Goal: Task Accomplishment & Management: Complete application form

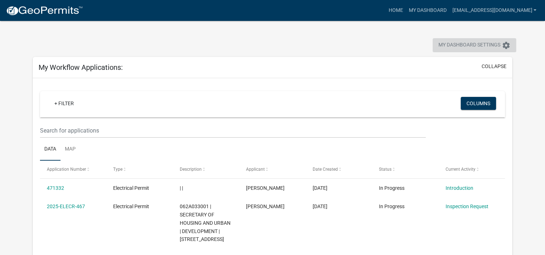
click at [481, 44] on span "My Dashboard Settings" at bounding box center [469, 45] width 62 height 9
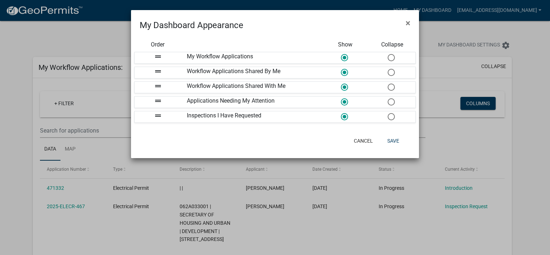
click at [118, 40] on ngb-modal-window "My Dashboard Appearance × Order Show Collapse drag_handle My Workflow Applicati…" at bounding box center [275, 127] width 550 height 255
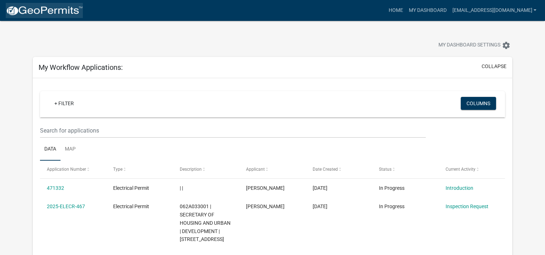
click at [48, 13] on img at bounding box center [44, 10] width 77 height 11
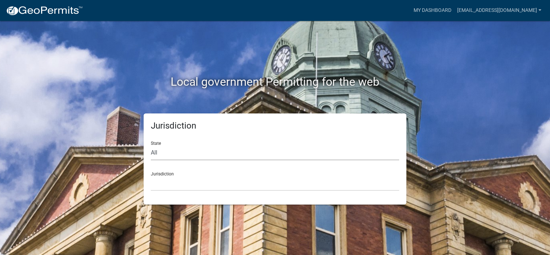
click at [168, 153] on select "All [US_STATE] [US_STATE] [US_STATE] [US_STATE] [US_STATE] [US_STATE] [US_STATE…" at bounding box center [275, 152] width 248 height 15
select select "[US_STATE]"
click at [151, 145] on select "All [US_STATE] [US_STATE] [US_STATE] [US_STATE] [US_STATE] [US_STATE] [US_STATE…" at bounding box center [275, 152] width 248 height 15
click at [186, 180] on select "[GEOGRAPHIC_DATA], [US_STATE][PERSON_NAME][GEOGRAPHIC_DATA], [US_STATE][PERSON_…" at bounding box center [275, 183] width 248 height 15
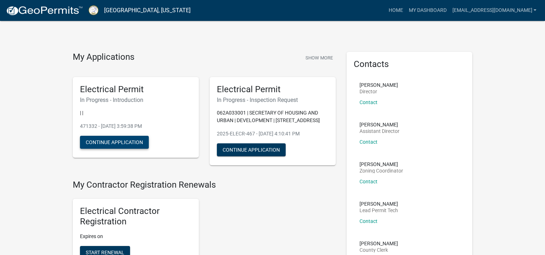
click at [138, 144] on button "Continue Application" at bounding box center [114, 142] width 69 height 13
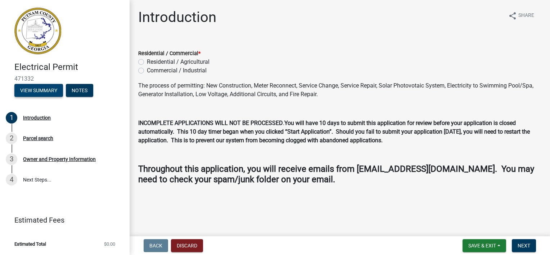
click at [36, 90] on button "View Summary" at bounding box center [38, 90] width 49 height 13
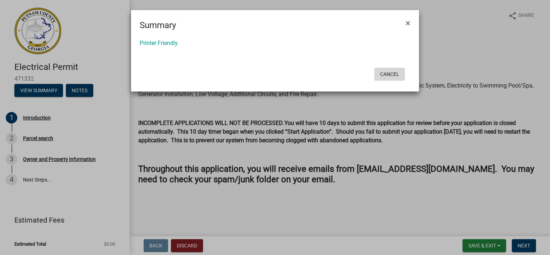
click at [386, 70] on button "Cancel" at bounding box center [389, 74] width 31 height 13
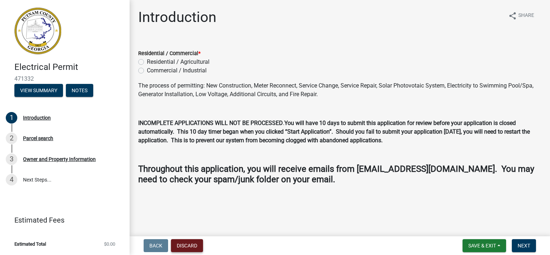
click at [193, 242] on button "Discard" at bounding box center [187, 245] width 32 height 13
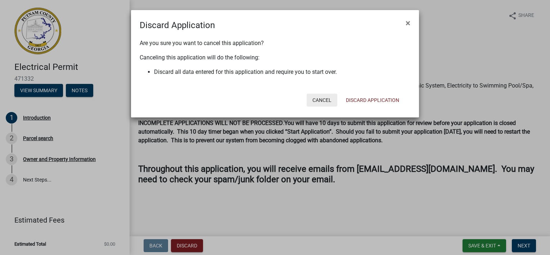
click at [328, 100] on button "Cancel" at bounding box center [322, 100] width 31 height 13
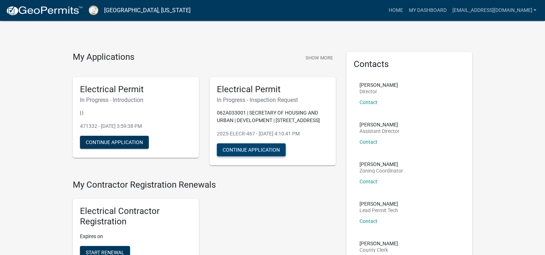
click at [262, 149] on button "Continue Application" at bounding box center [251, 149] width 69 height 13
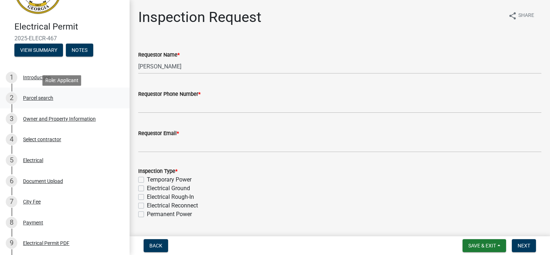
scroll to position [72, 0]
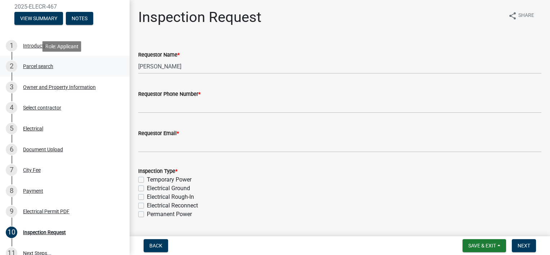
click at [44, 66] on div "Parcel search" at bounding box center [38, 66] width 30 height 5
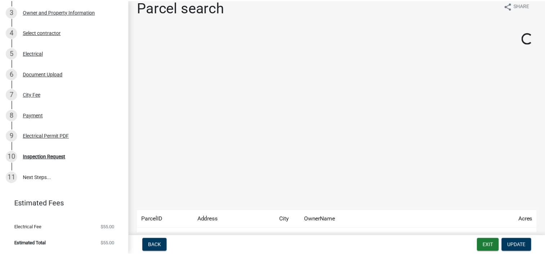
scroll to position [0, 0]
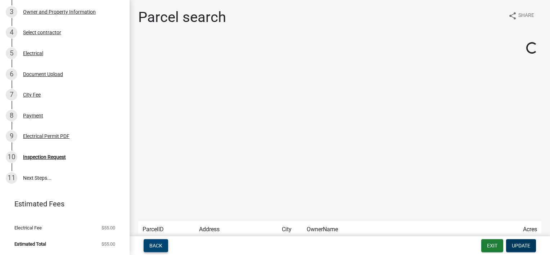
click at [157, 239] on button "Back" at bounding box center [156, 245] width 24 height 13
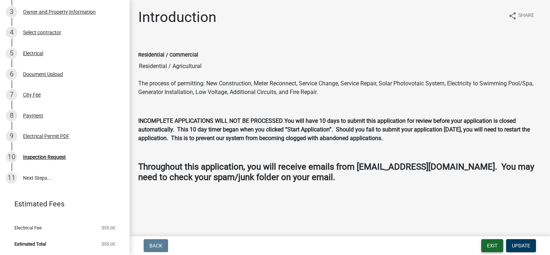
click at [482, 245] on button "Exit" at bounding box center [492, 245] width 22 height 13
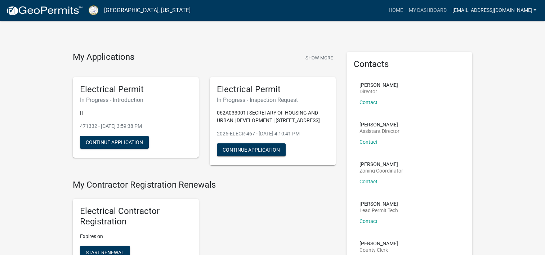
click at [536, 12] on link "[EMAIL_ADDRESS][DOMAIN_NAME]" at bounding box center [494, 11] width 90 height 14
click at [508, 28] on link "Account" at bounding box center [508, 29] width 62 height 17
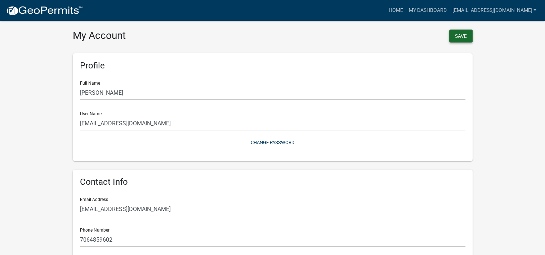
click at [464, 35] on button "Save" at bounding box center [460, 36] width 23 height 13
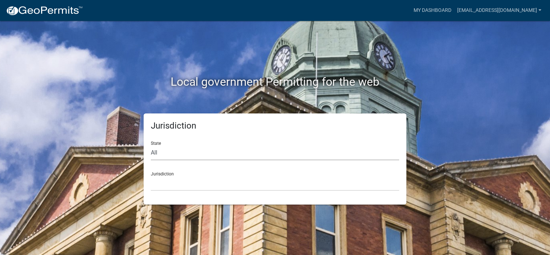
click at [157, 153] on select "All [US_STATE] [US_STATE] [US_STATE] [US_STATE] [US_STATE] [US_STATE] [US_STATE…" at bounding box center [275, 152] width 248 height 15
select select "[US_STATE]"
click at [151, 145] on select "All [US_STATE] [US_STATE] [US_STATE] [US_STATE] [US_STATE] [US_STATE] [US_STATE…" at bounding box center [275, 152] width 248 height 15
click at [187, 181] on select "[GEOGRAPHIC_DATA], [US_STATE][PERSON_NAME][GEOGRAPHIC_DATA], [US_STATE][PERSON_…" at bounding box center [275, 183] width 248 height 15
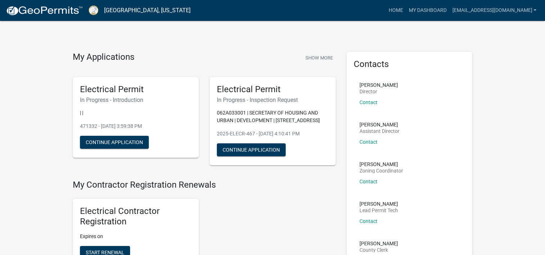
click at [110, 135] on div "Electrical Permit In Progress - Introduction | | 471332 - [DATE] 3:59:38 PM Con…" at bounding box center [136, 117] width 126 height 81
click at [111, 140] on button "Continue Application" at bounding box center [114, 142] width 69 height 13
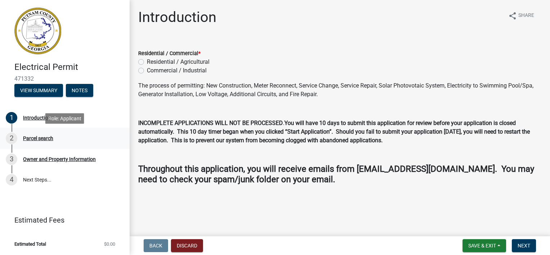
click at [41, 136] on div "Parcel search" at bounding box center [38, 138] width 30 height 5
click at [41, 139] on div "Parcel search" at bounding box center [38, 138] width 30 height 5
click at [74, 94] on button "Notes" at bounding box center [79, 90] width 27 height 13
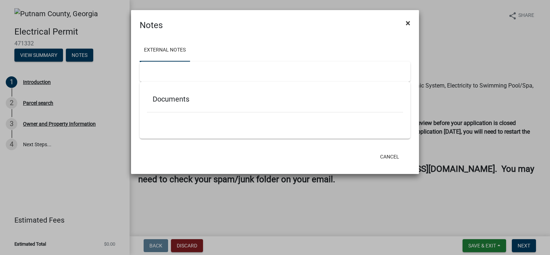
click at [407, 22] on span "×" at bounding box center [408, 23] width 5 height 10
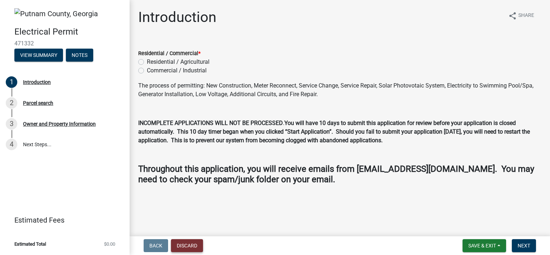
click at [182, 245] on button "Discard" at bounding box center [187, 245] width 32 height 13
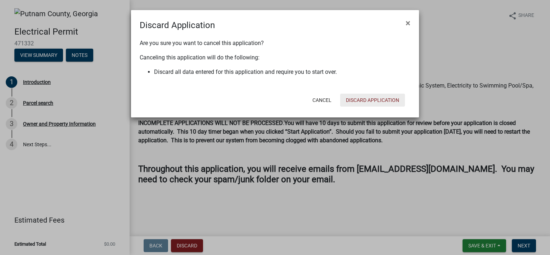
click at [363, 102] on button "Discard Application" at bounding box center [372, 100] width 65 height 13
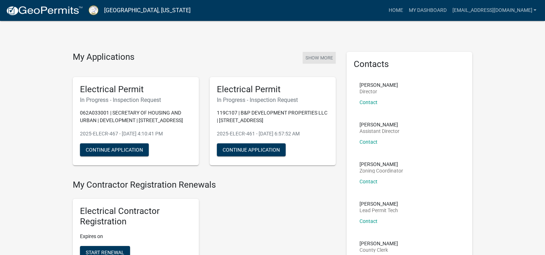
click at [315, 56] on button "Show More" at bounding box center [318, 58] width 33 height 12
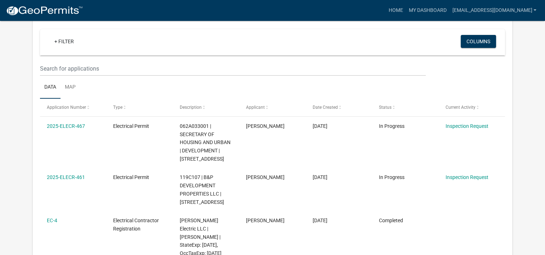
scroll to position [72, 0]
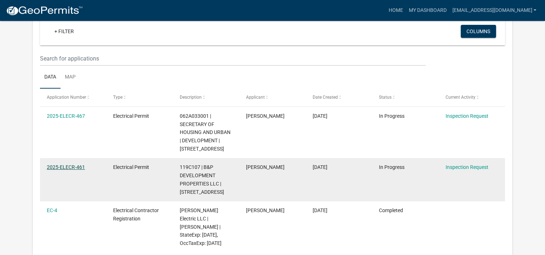
click at [65, 168] on link "2025-ELECR-461" at bounding box center [66, 167] width 38 height 6
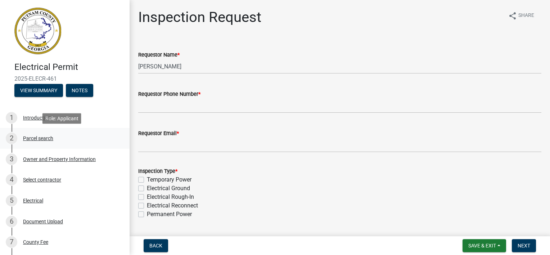
click at [46, 137] on div "Parcel search" at bounding box center [38, 138] width 30 height 5
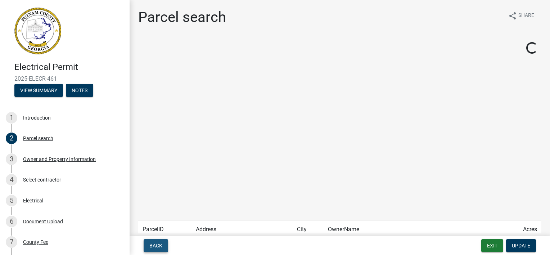
click at [160, 243] on span "Back" at bounding box center [155, 246] width 13 height 6
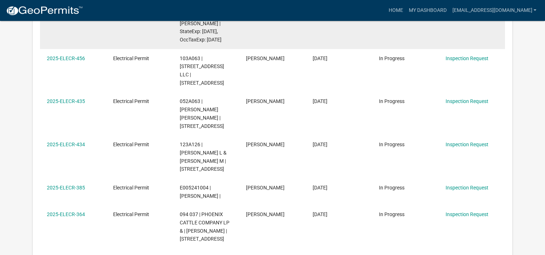
scroll to position [347, 0]
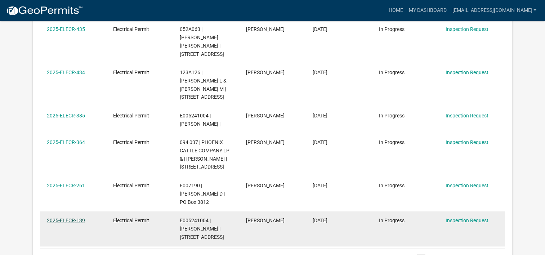
click at [71, 217] on link "2025-ELECR-139" at bounding box center [66, 220] width 38 height 6
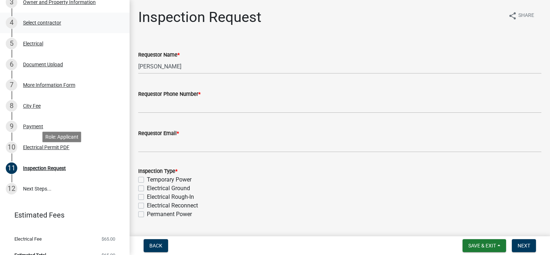
scroll to position [168, 0]
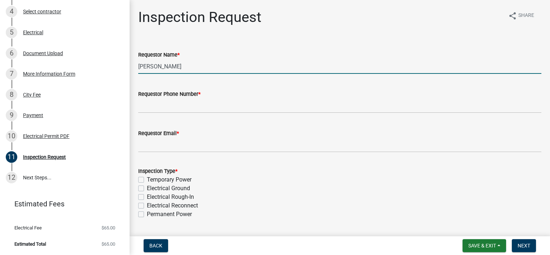
click at [206, 67] on input "[PERSON_NAME]" at bounding box center [339, 66] width 403 height 15
click at [147, 215] on label "Permanent Power" at bounding box center [169, 214] width 45 height 9
click at [147, 215] on input "Permanent Power" at bounding box center [149, 212] width 5 height 5
checkbox input "true"
checkbox input "false"
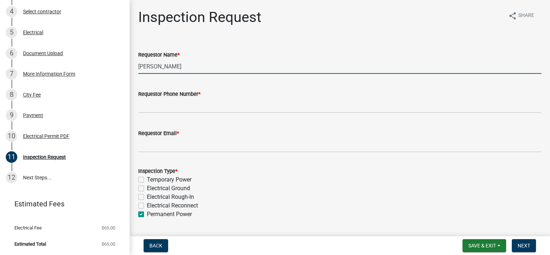
checkbox input "false"
checkbox input "true"
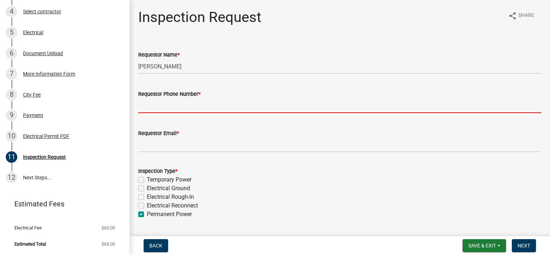
click at [179, 108] on input "Requestor Phone Number *" at bounding box center [339, 105] width 403 height 15
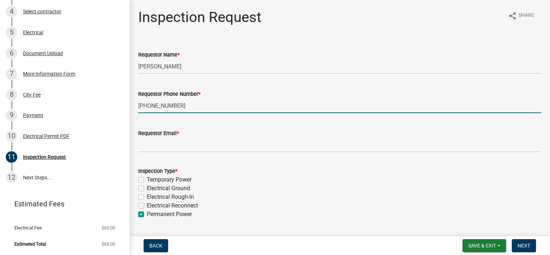
type input "[PHONE_NUMBER]"
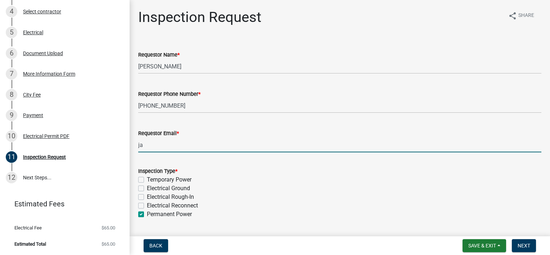
type input "j"
type input "[EMAIL_ADDRESS][DOMAIN_NAME]"
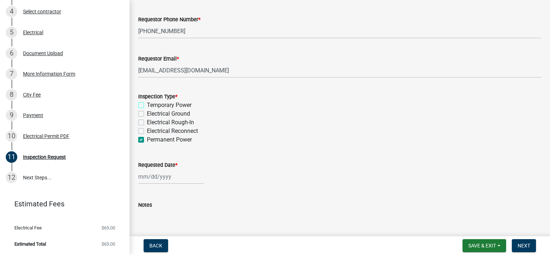
scroll to position [83, 0]
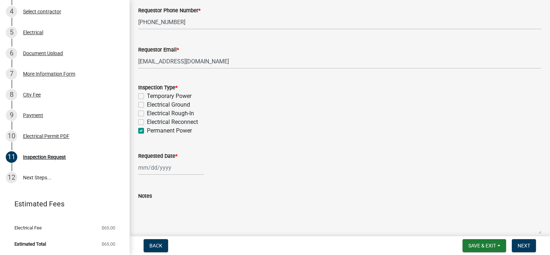
select select "9"
select select "2025"
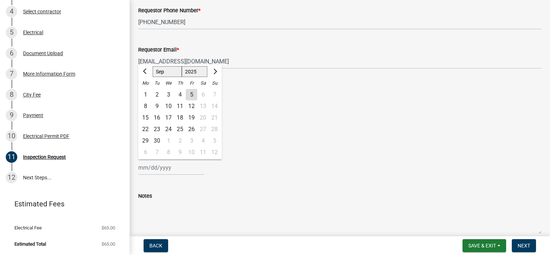
click at [146, 167] on div "[PERSON_NAME] Feb Mar Apr [PERSON_NAME][DATE] Oct Nov [DATE] 1526 1527 1528 152…" at bounding box center [171, 167] width 66 height 15
click at [159, 107] on div "9" at bounding box center [157, 106] width 12 height 12
type input "[DATE]"
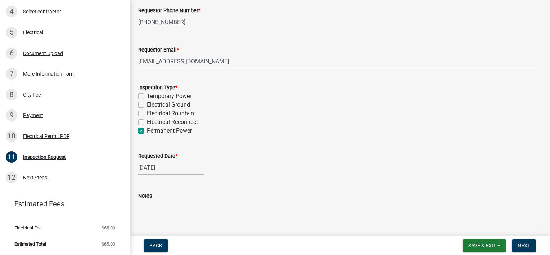
scroll to position [118, 0]
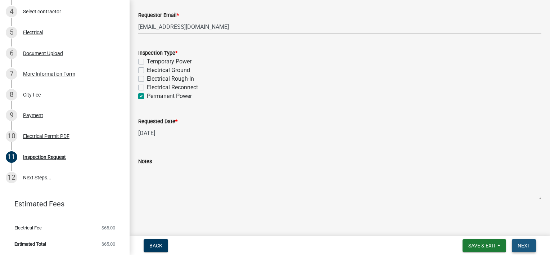
click at [524, 247] on span "Next" at bounding box center [524, 246] width 13 height 6
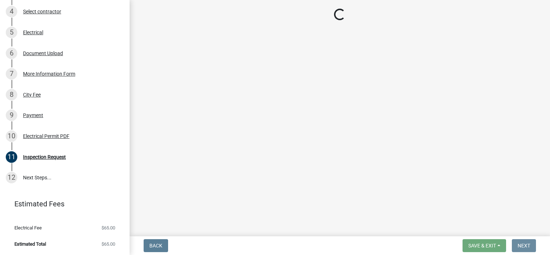
scroll to position [0, 0]
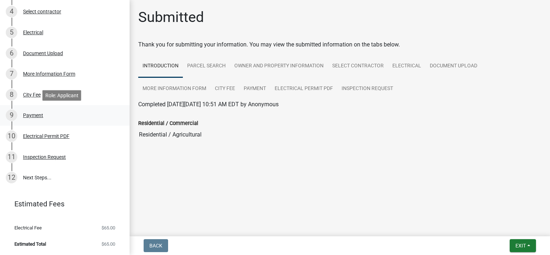
click at [37, 117] on div "Payment" at bounding box center [33, 115] width 20 height 5
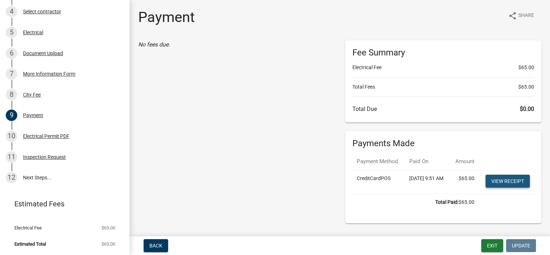
click at [494, 188] on link "View receipt" at bounding box center [508, 181] width 44 height 13
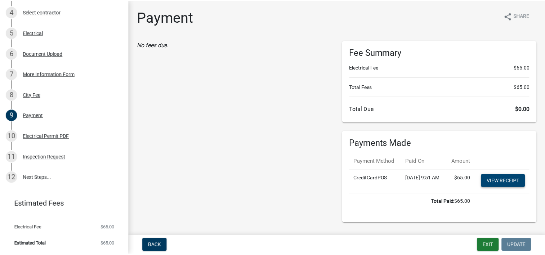
scroll to position [33, 0]
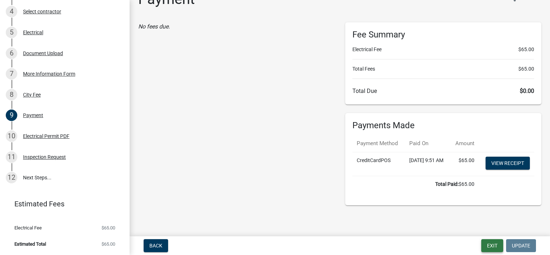
click at [489, 242] on button "Exit" at bounding box center [492, 245] width 22 height 13
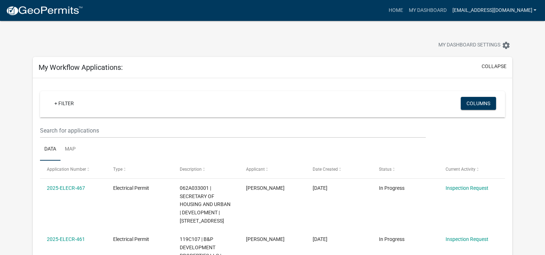
click at [531, 9] on link "[EMAIL_ADDRESS][DOMAIN_NAME]" at bounding box center [494, 11] width 90 height 14
